Goal: Task Accomplishment & Management: Manage account settings

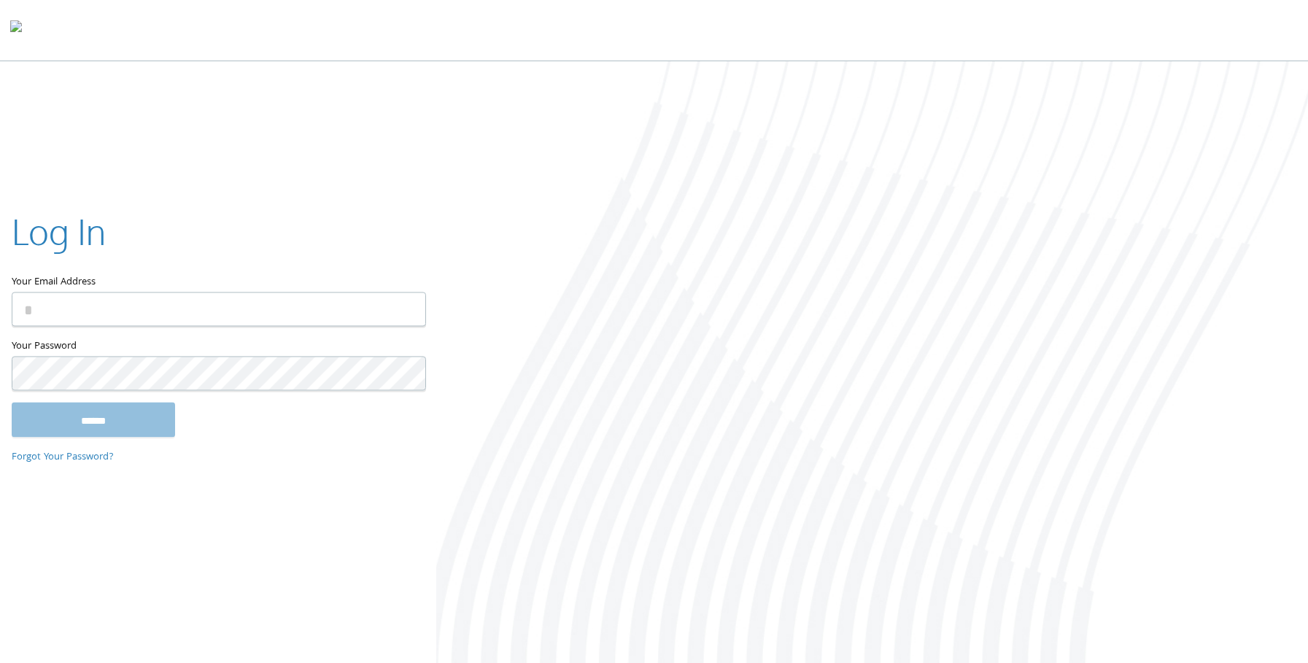
type input "**********"
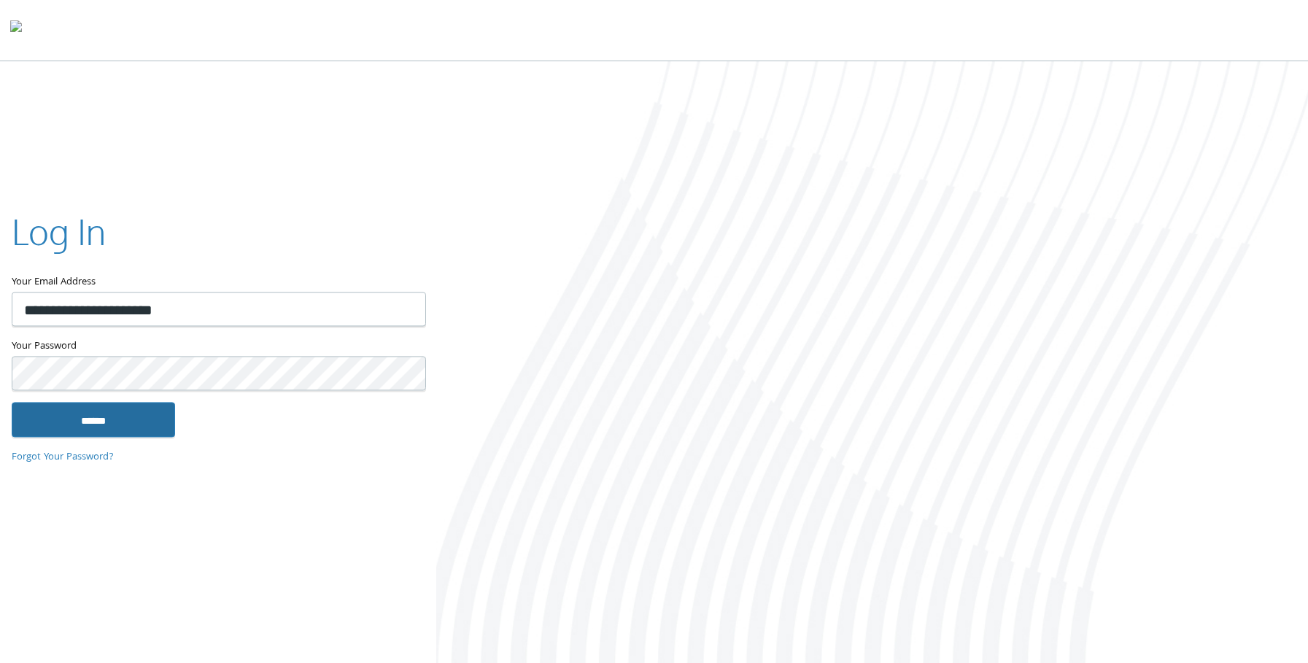
click at [98, 405] on input "******" at bounding box center [93, 419] width 163 height 35
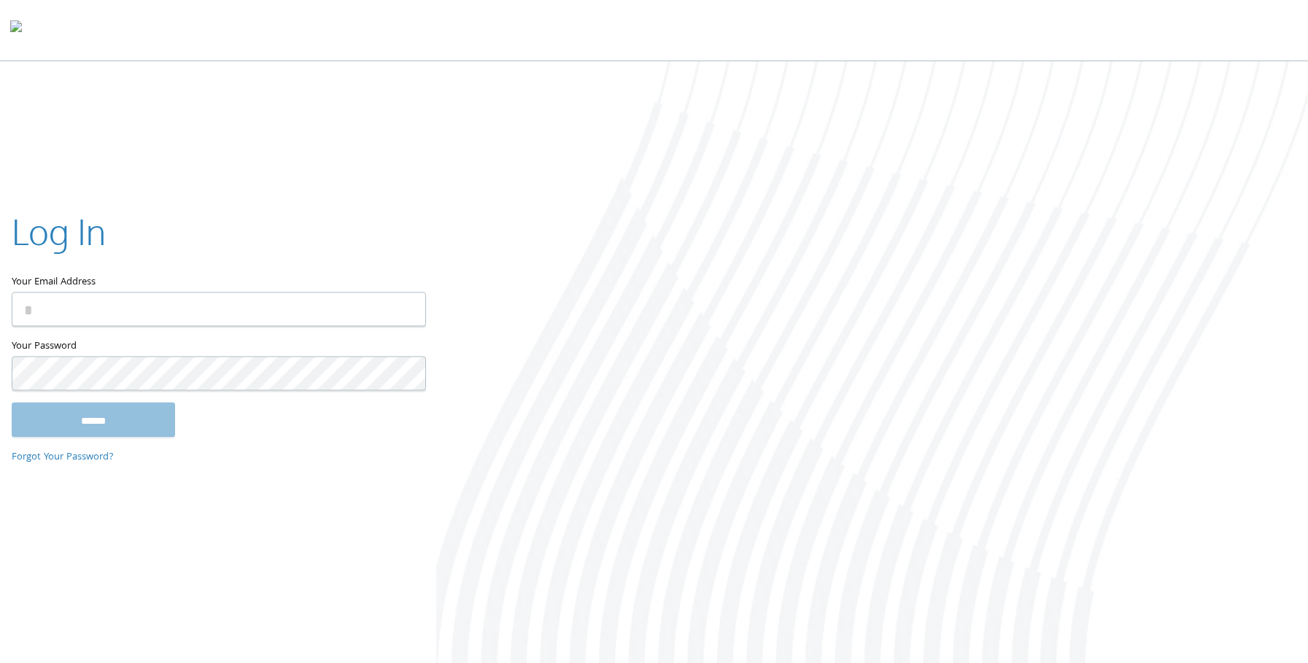
type input "**********"
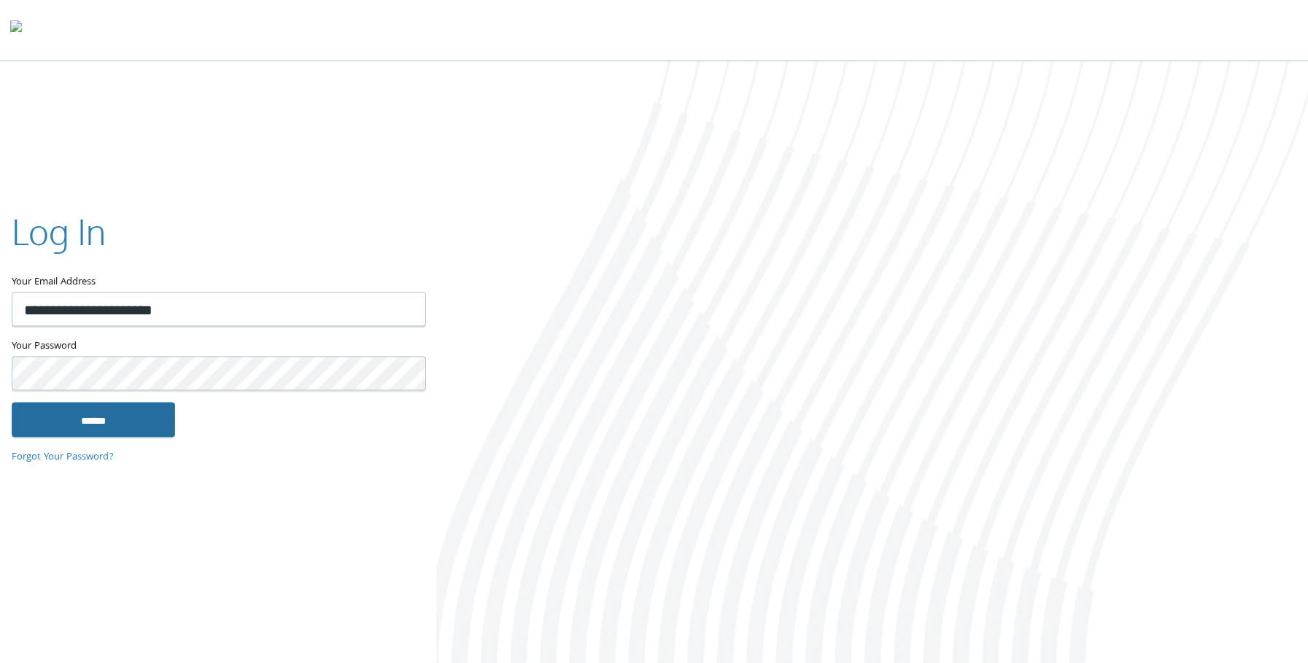
click at [85, 425] on input "******" at bounding box center [93, 419] width 163 height 35
